Goal: Task Accomplishment & Management: Use online tool/utility

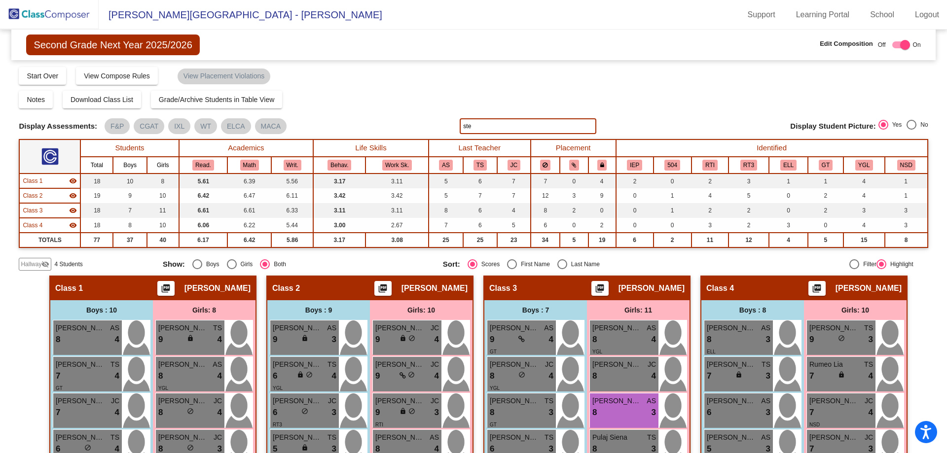
click at [74, 15] on img at bounding box center [49, 14] width 99 height 29
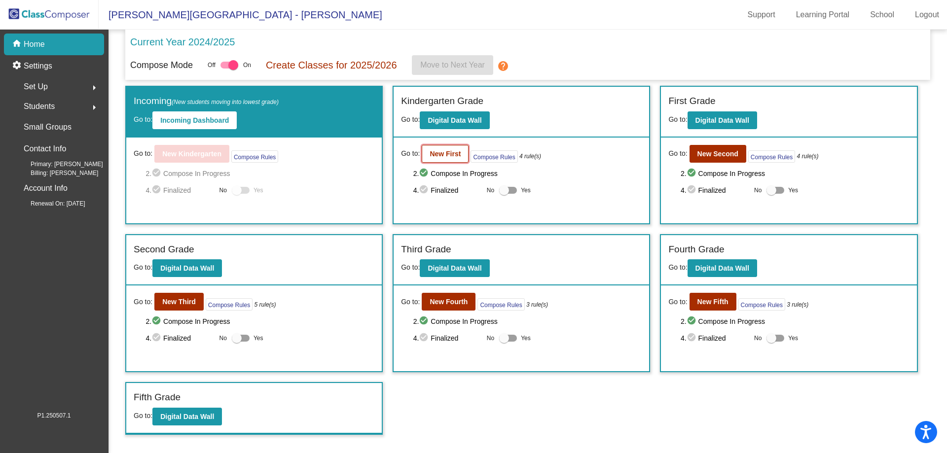
click at [439, 155] on b "New First" at bounding box center [445, 154] width 31 height 8
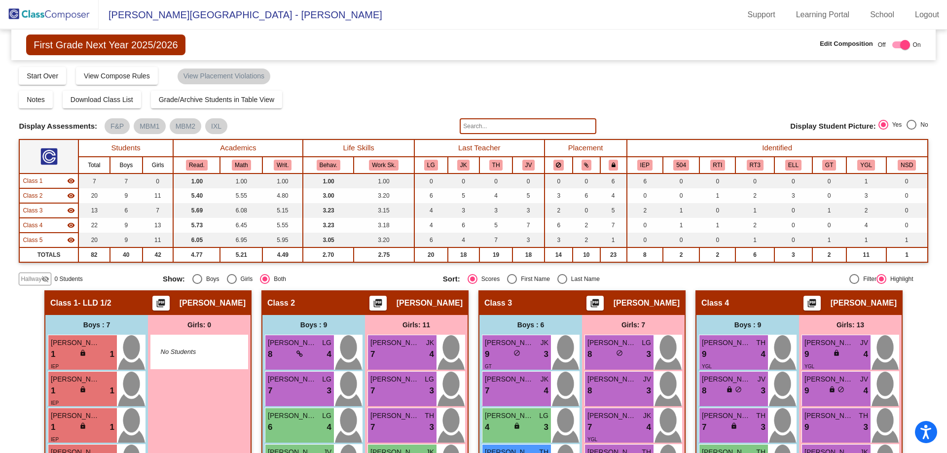
click at [492, 124] on input "text" at bounding box center [528, 126] width 136 height 16
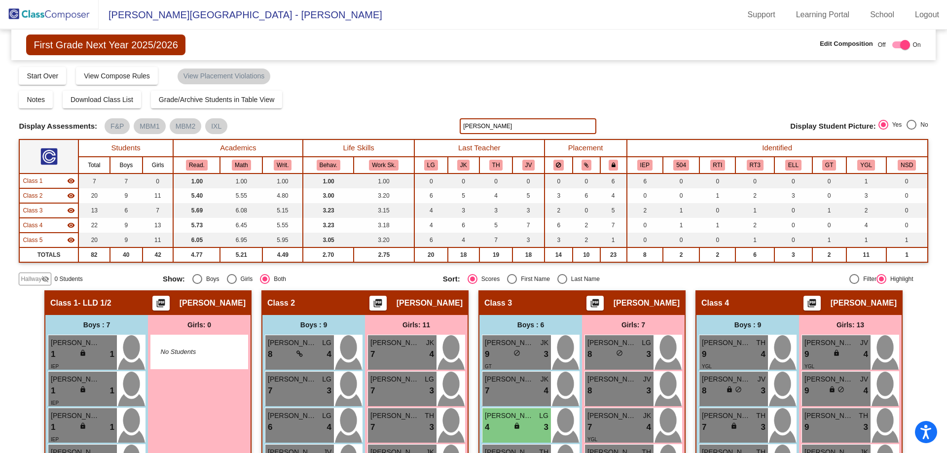
drag, startPoint x: 510, startPoint y: 130, endPoint x: 411, endPoint y: 111, distance: 101.0
click at [413, 111] on div "Display Scores for Years: [DATE] - [DATE] [DATE] - [DATE] Grade/Archive Student…" at bounding box center [473, 175] width 909 height 219
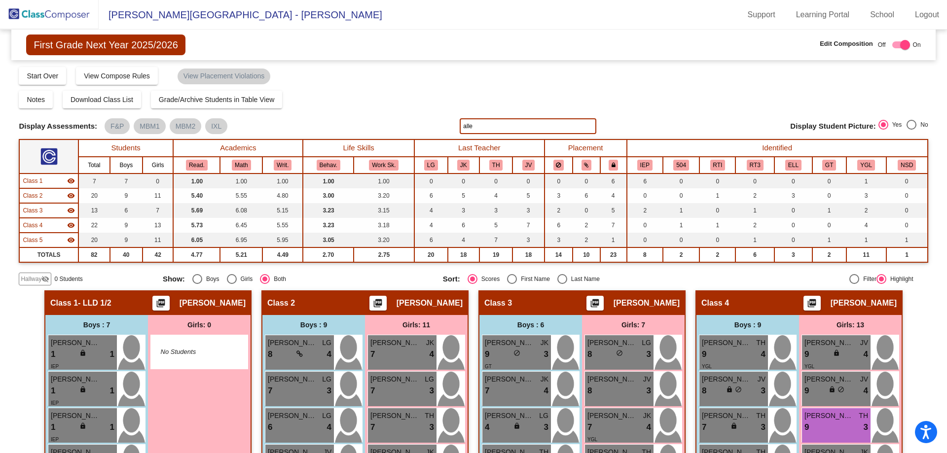
type input "[PERSON_NAME]"
drag, startPoint x: 485, startPoint y: 123, endPoint x: 438, endPoint y: 121, distance: 46.4
click at [438, 121] on div "Display Scores for Years: [DATE] - [DATE] [DATE] - [DATE] Display Assessments: …" at bounding box center [473, 126] width 909 height 16
